Goal: Find specific page/section: Find specific page/section

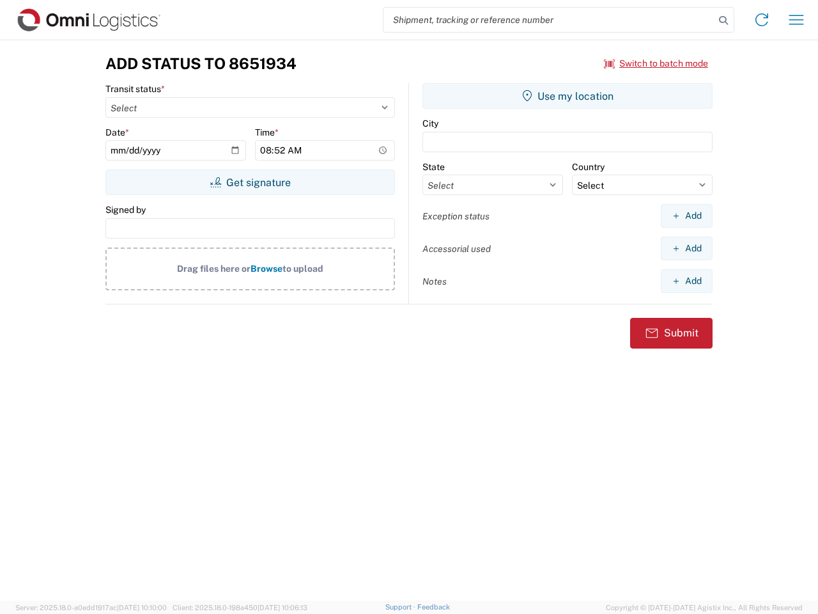
click at [549, 20] on input "search" at bounding box center [548, 20] width 331 height 24
click at [724, 20] on icon at bounding box center [724, 21] width 18 height 18
click at [762, 20] on icon at bounding box center [762, 20] width 20 height 20
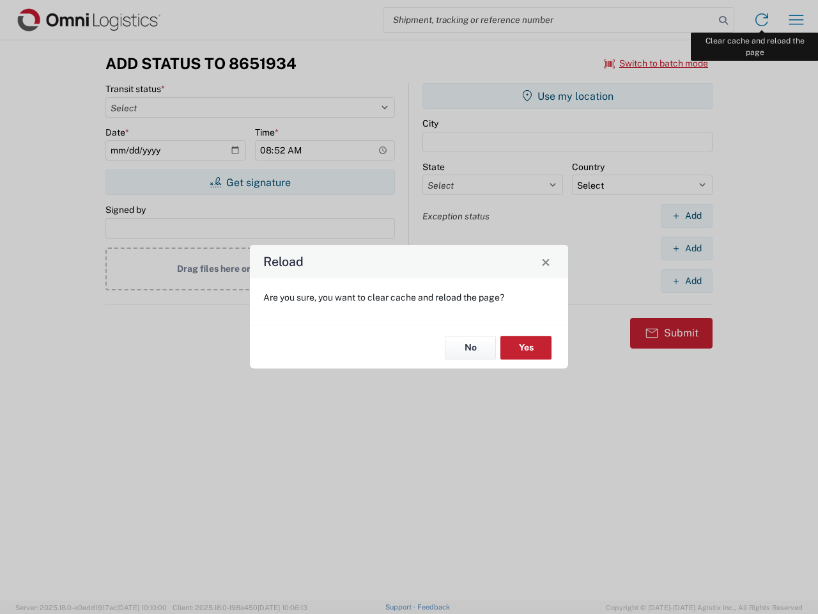
click at [796, 20] on div "Reload Are you sure, you want to clear cache and reload the page? No Yes" at bounding box center [409, 307] width 818 height 614
click at [656, 63] on div "Reload Are you sure, you want to clear cache and reload the page? No Yes" at bounding box center [409, 307] width 818 height 614
click at [250, 182] on div "Reload Are you sure, you want to clear cache and reload the page? No Yes" at bounding box center [409, 307] width 818 height 614
click at [568, 96] on div "Reload Are you sure, you want to clear cache and reload the page? No Yes" at bounding box center [409, 307] width 818 height 614
click at [686, 215] on div "Reload Are you sure, you want to clear cache and reload the page? No Yes" at bounding box center [409, 307] width 818 height 614
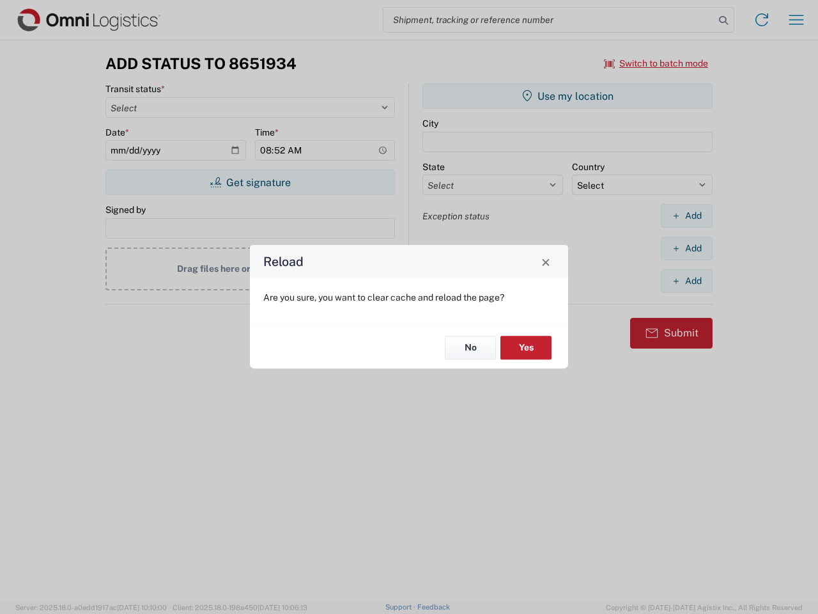
click at [686, 248] on div "Reload Are you sure, you want to clear cache and reload the page? No Yes" at bounding box center [409, 307] width 818 height 614
click at [686, 281] on div "Reload Are you sure, you want to clear cache and reload the page? No Yes" at bounding box center [409, 307] width 818 height 614
